Goal: Task Accomplishment & Management: Use online tool/utility

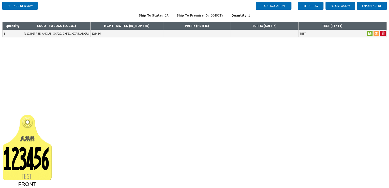
click at [72, 65] on div "Configuration Add new row Import CSV Export as CSV Export as PDF Ship To State:…" at bounding box center [194, 94] width 389 height 188
click at [172, 124] on icon "12345 6 TES T FRONT" at bounding box center [194, 150] width 385 height 71
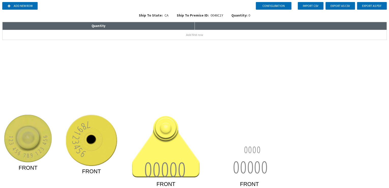
click at [27, 119] on image at bounding box center [28, 139] width 48 height 48
click at [37, 158] on image at bounding box center [28, 139] width 48 height 48
click at [37, 151] on tspan "123 456 789 123 45" at bounding box center [27, 147] width 41 height 24
click at [4, 138] on image at bounding box center [28, 139] width 48 height 48
click at [13, 144] on tspan "123 456 789 123 45" at bounding box center [27, 147] width 41 height 24
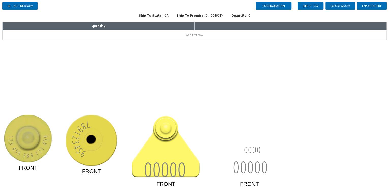
drag, startPoint x: 13, startPoint y: 144, endPoint x: 46, endPoint y: 127, distance: 36.7
click at [46, 127] on image at bounding box center [28, 139] width 48 height 48
click at [35, 124] on rect at bounding box center [37, 120] width 7 height 9
